Goal: Information Seeking & Learning: Learn about a topic

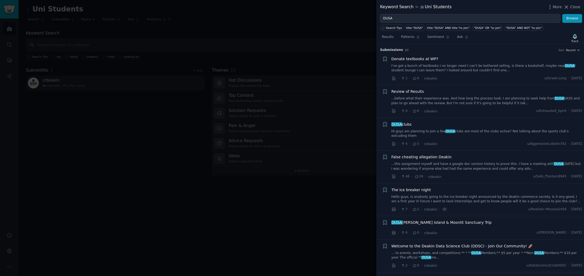
click at [414, 77] on icon at bounding box center [414, 78] width 3 height 2
click at [414, 80] on icon at bounding box center [414, 79] width 5 height 4
click at [572, 21] on button "Browse" at bounding box center [572, 18] width 20 height 9
click at [423, 68] on link "I've got a bunch of textbooks I no longer need I can't be bothered selling, is …" at bounding box center [486, 68] width 191 height 9
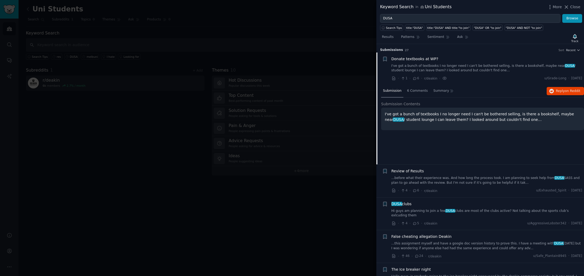
scroll to position [8, 0]
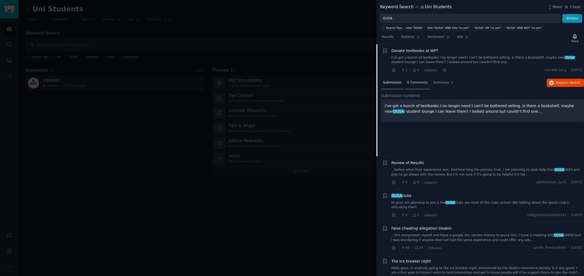
click at [412, 82] on span "6 Comments" at bounding box center [417, 82] width 21 height 5
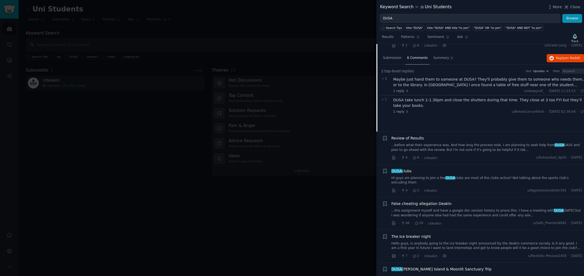
scroll to position [32, 0]
click at [401, 110] on span "1 reply" at bounding box center [401, 112] width 16 height 5
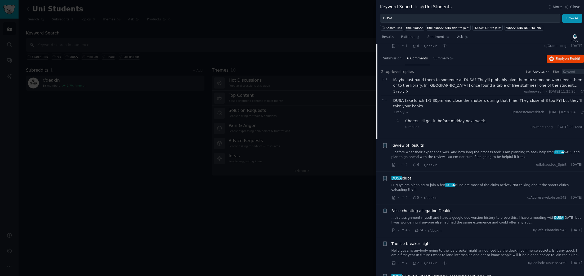
click at [399, 90] on span "1 reply" at bounding box center [401, 91] width 16 height 5
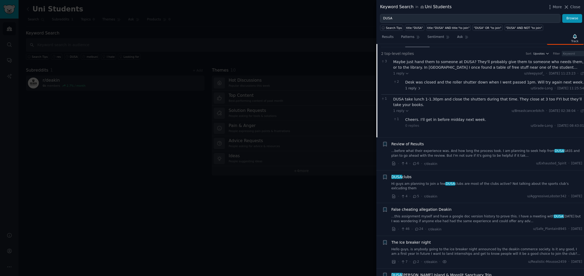
scroll to position [50, 0]
click at [414, 164] on icon at bounding box center [414, 164] width 5 height 4
click at [413, 152] on link "...before what their experience was. And how long the process took. I am planni…" at bounding box center [486, 153] width 191 height 9
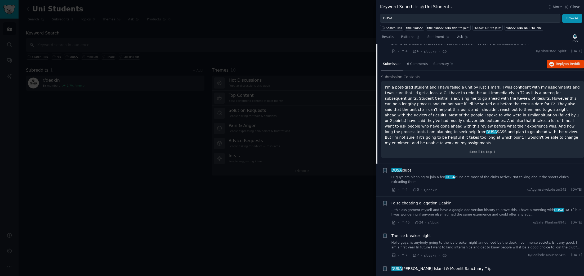
scroll to position [60, 0]
click at [458, 175] on link "Hi guys am planning to join a few DUSA clubs are most of the clubs active? Not …" at bounding box center [486, 179] width 191 height 9
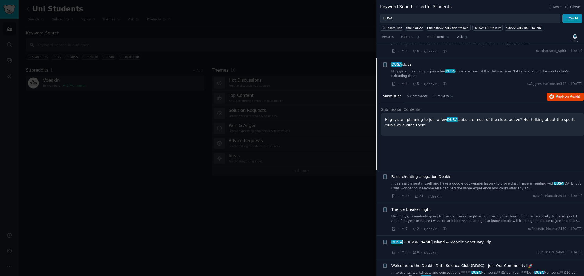
scroll to position [74, 0]
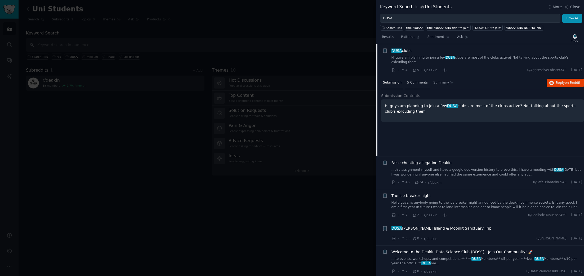
click at [411, 82] on span "5 Comments" at bounding box center [417, 82] width 21 height 5
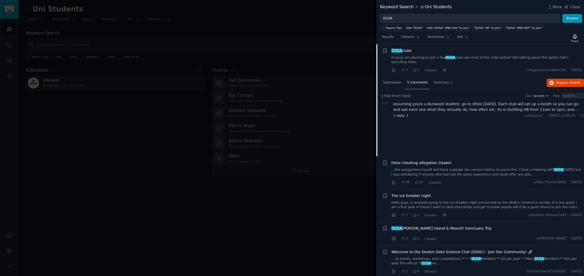
click at [399, 114] on span "1 reply" at bounding box center [401, 115] width 16 height 5
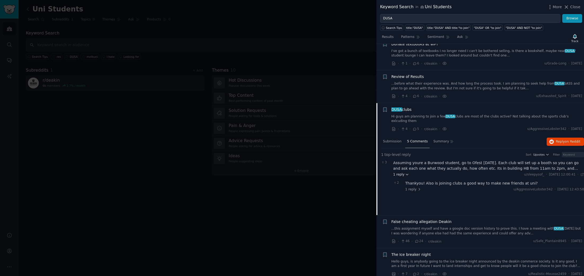
scroll to position [13, 0]
click at [412, 191] on span "1 reply" at bounding box center [413, 191] width 16 height 5
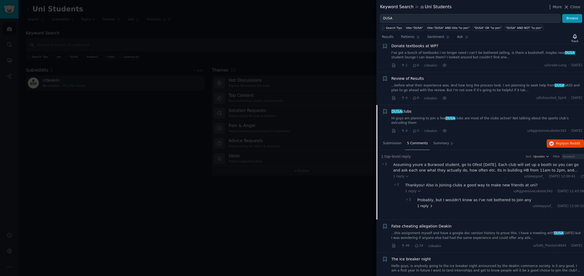
click at [423, 206] on span "1 reply" at bounding box center [425, 206] width 16 height 5
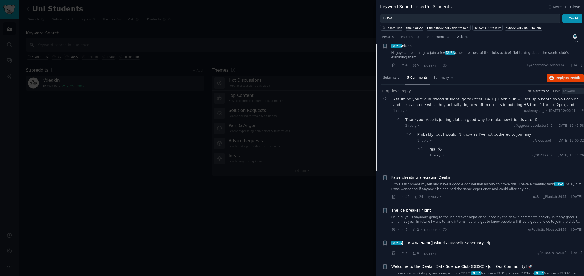
scroll to position [80, 0]
click at [466, 185] on link "...this assignment myself and have a google doc version history to prove this. …" at bounding box center [486, 184] width 191 height 9
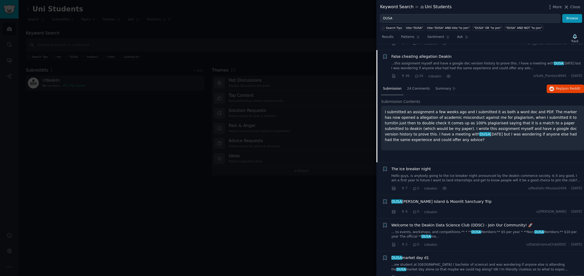
scroll to position [106, 0]
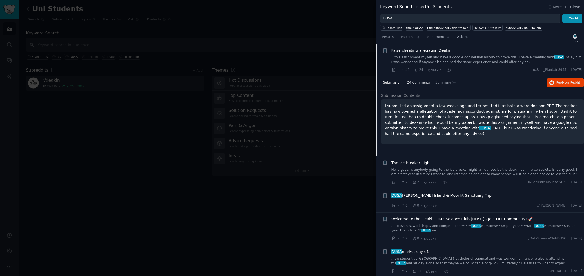
click at [413, 82] on span "24 Comments" at bounding box center [418, 82] width 23 height 5
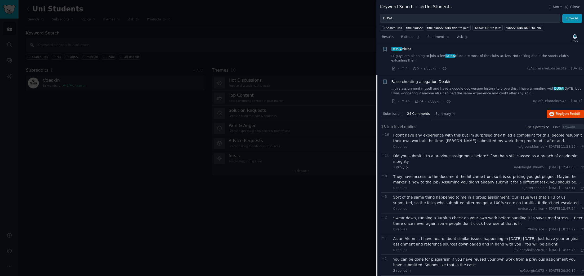
scroll to position [0, 0]
